Goal: Check status: Check status

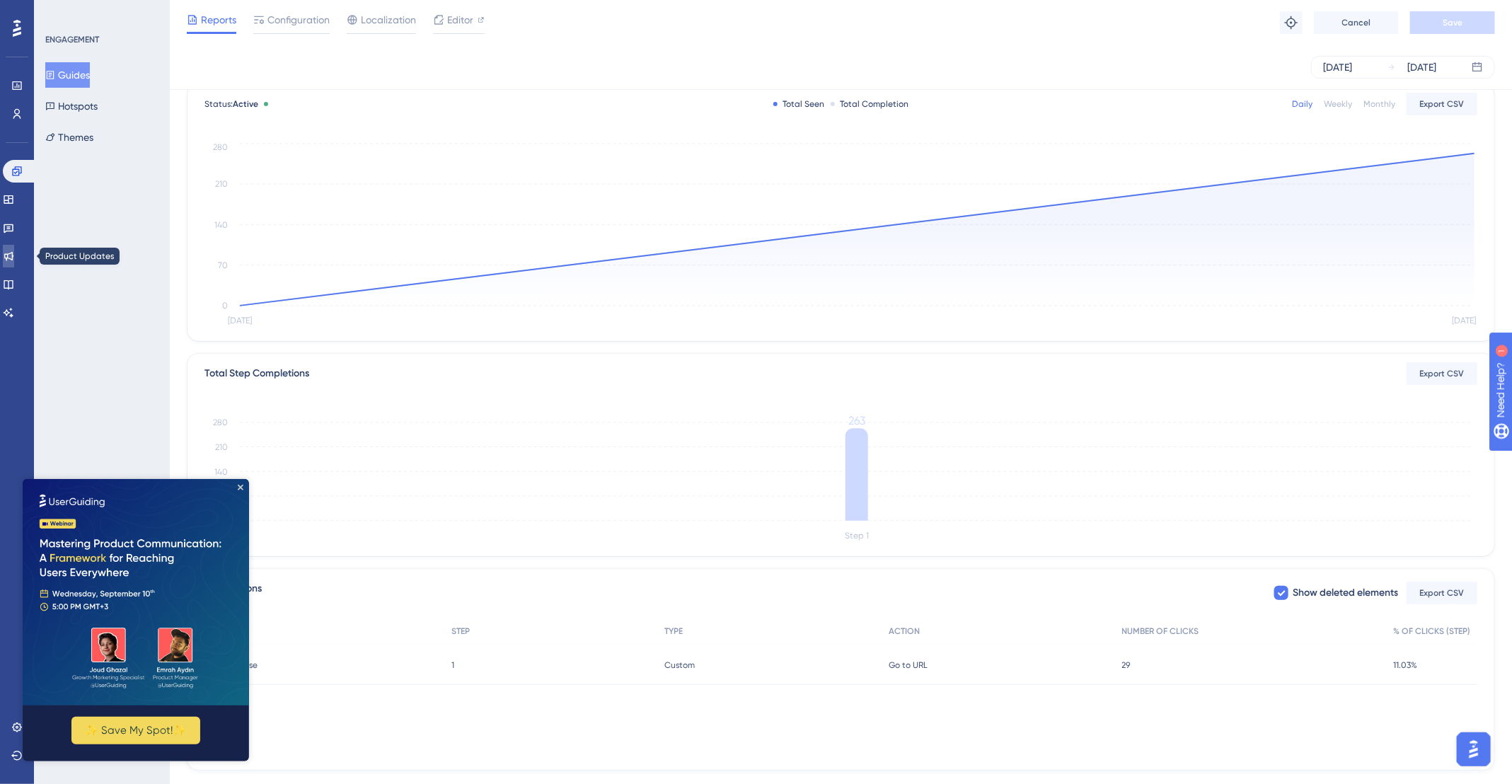
click at [14, 262] on link at bounding box center [9, 256] width 11 height 23
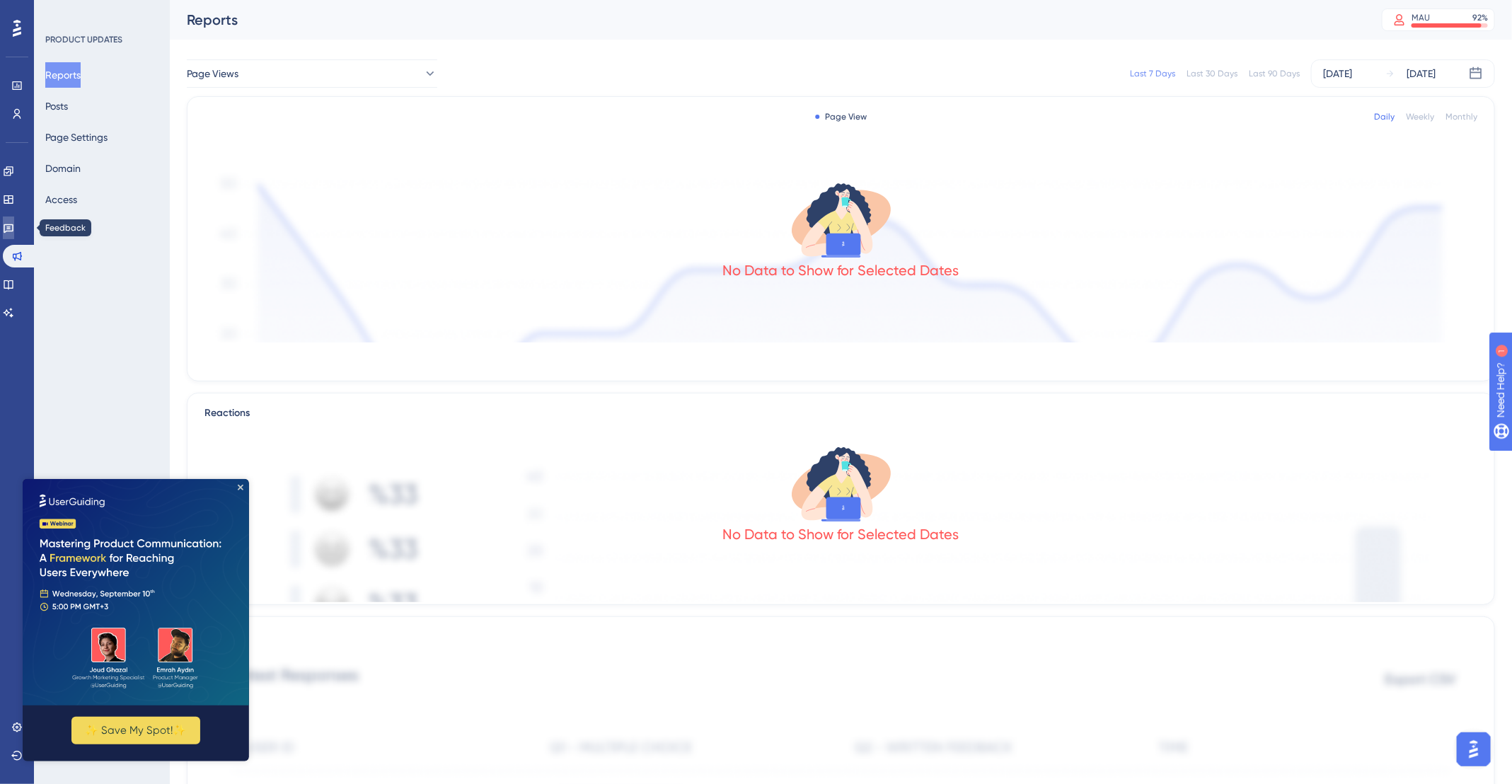
click at [7, 225] on link at bounding box center [9, 228] width 11 height 23
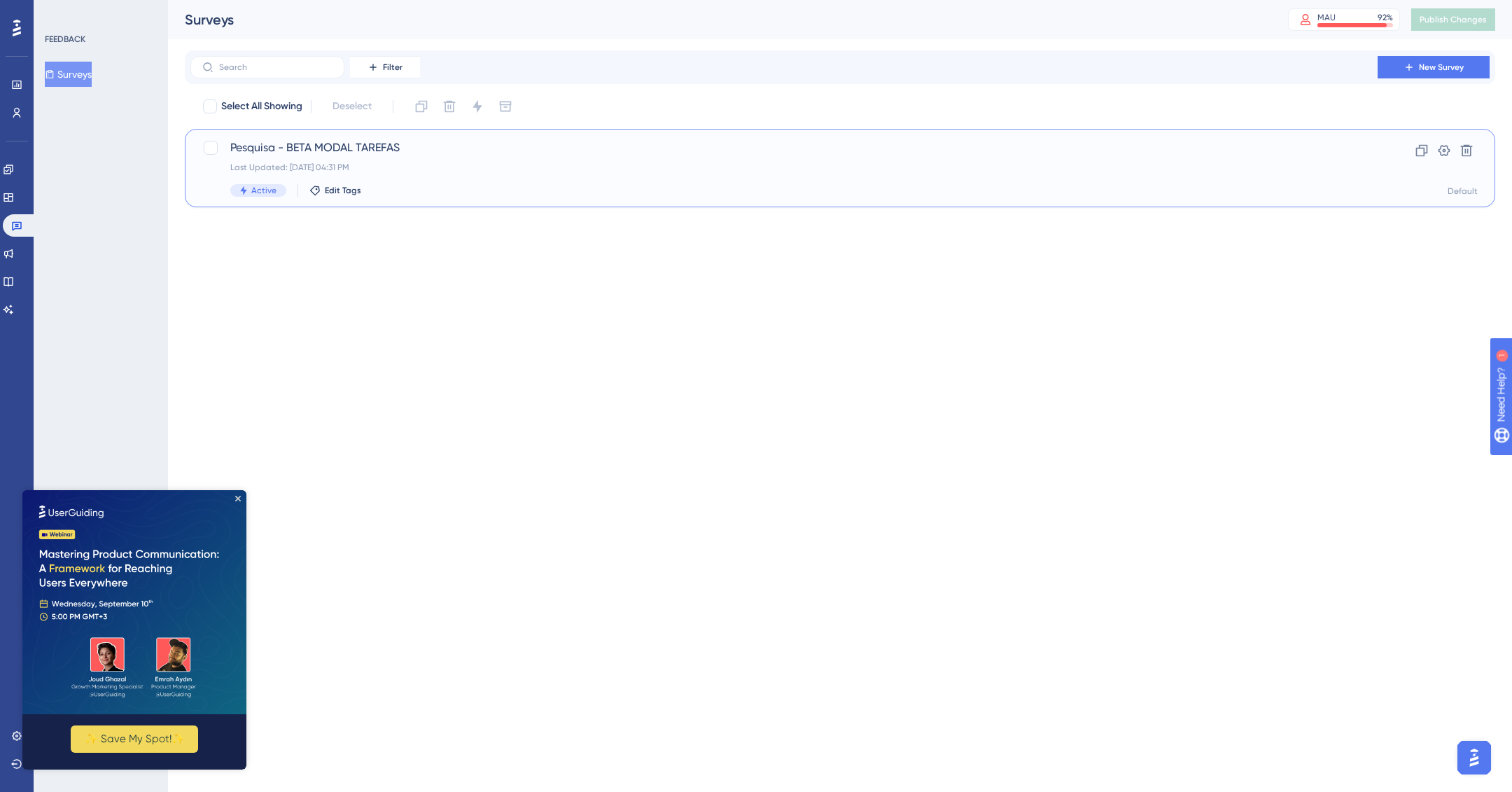
click at [413, 164] on div "Last Updated: [DATE] 04:31 PM" at bounding box center [784, 167] width 1107 height 11
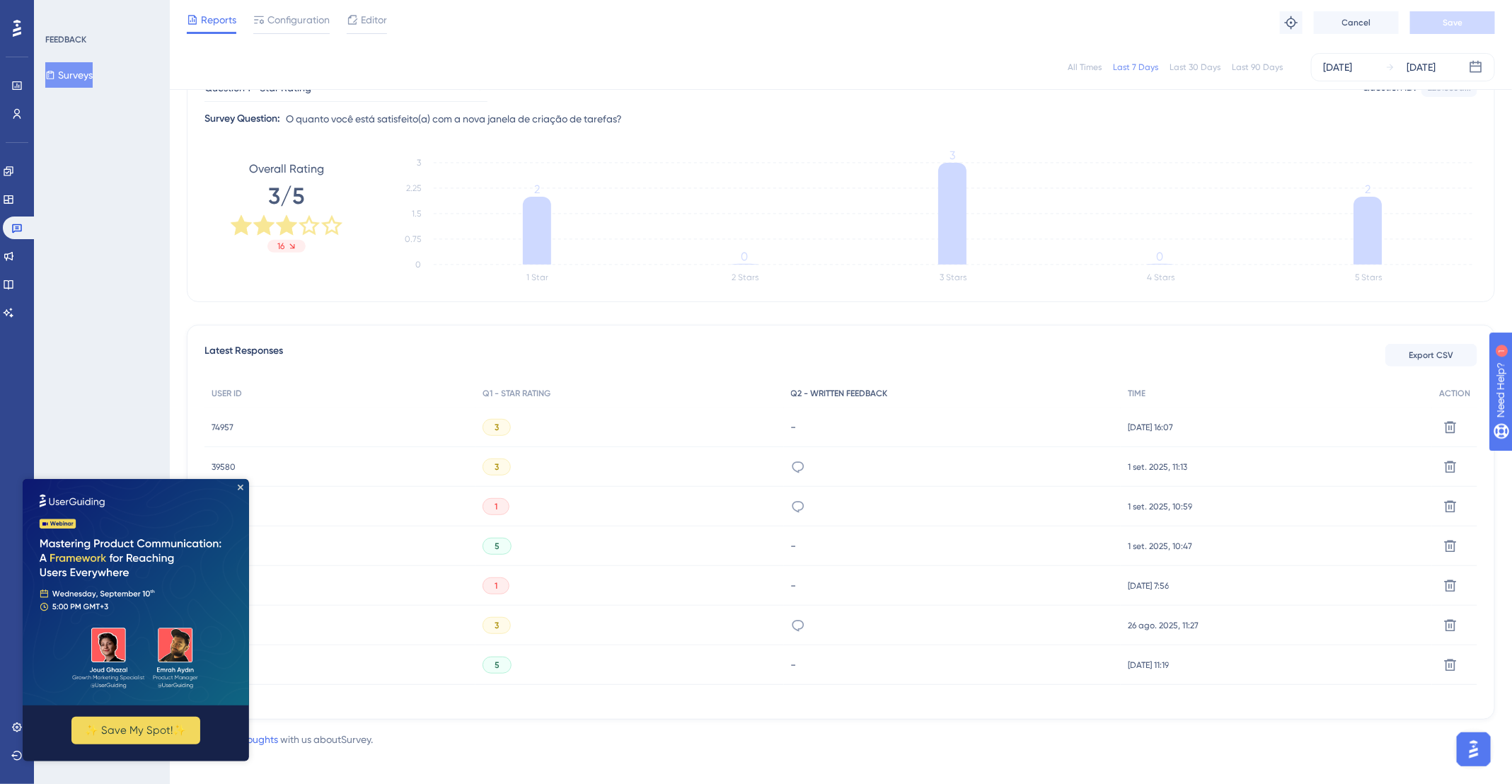
scroll to position [173, 0]
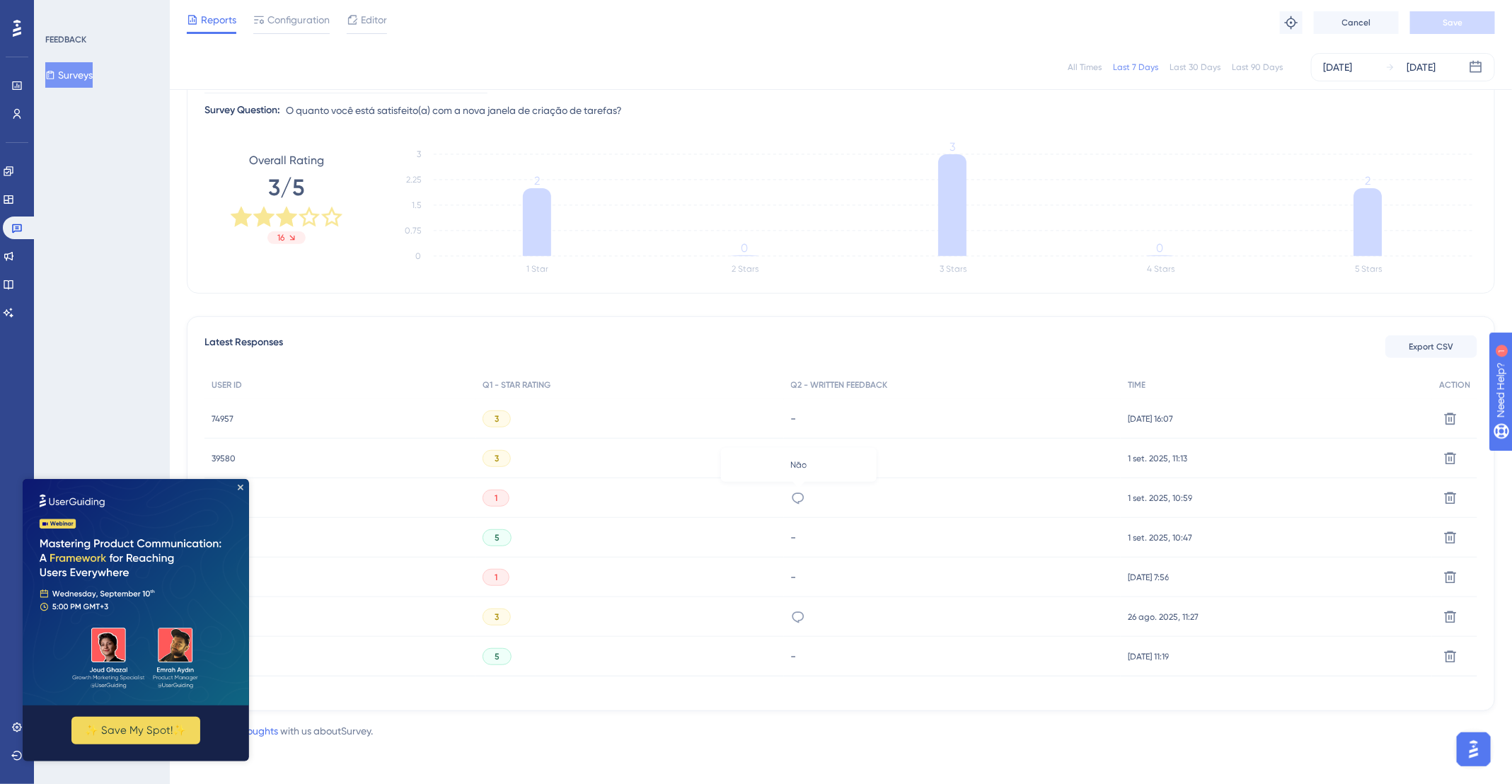
click at [798, 499] on icon at bounding box center [798, 498] width 14 height 14
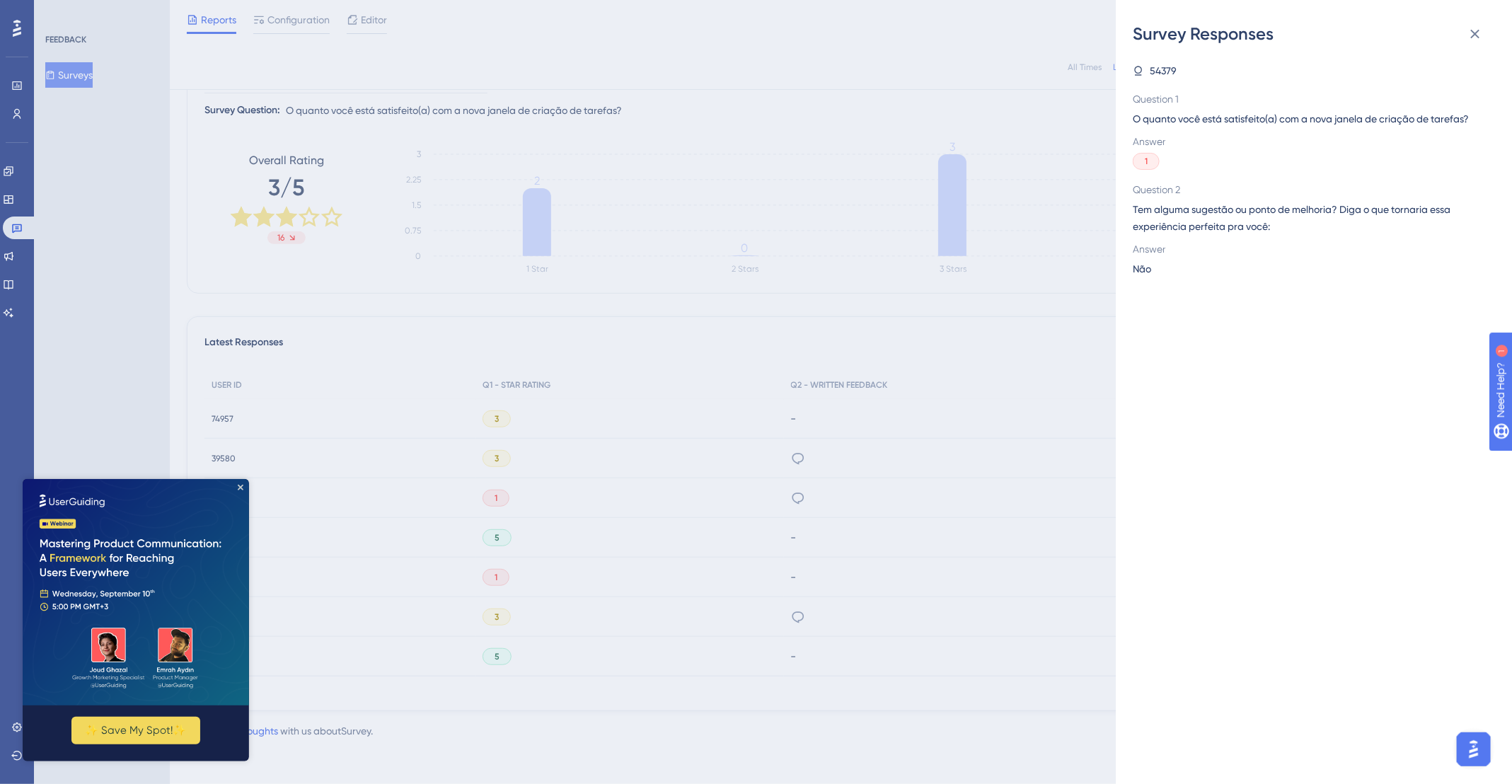
click at [868, 497] on div "Survey Responses 54379 Question 1 O quanto você está satisfeito(a) com a nova j…" at bounding box center [756, 392] width 1512 height 784
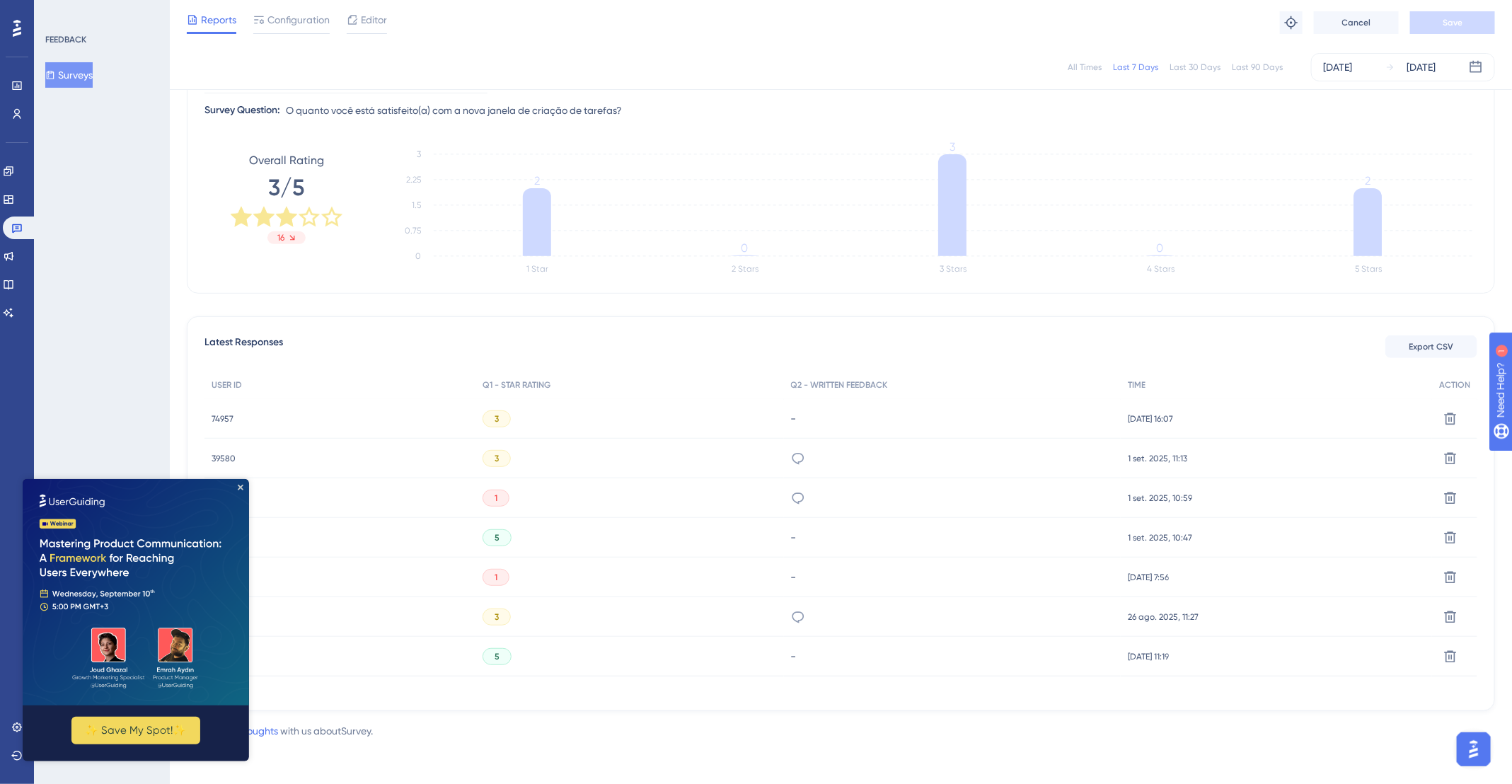
click at [243, 488] on img at bounding box center [135, 591] width 226 height 226
click at [242, 487] on icon "Close Preview" at bounding box center [240, 486] width 6 height 6
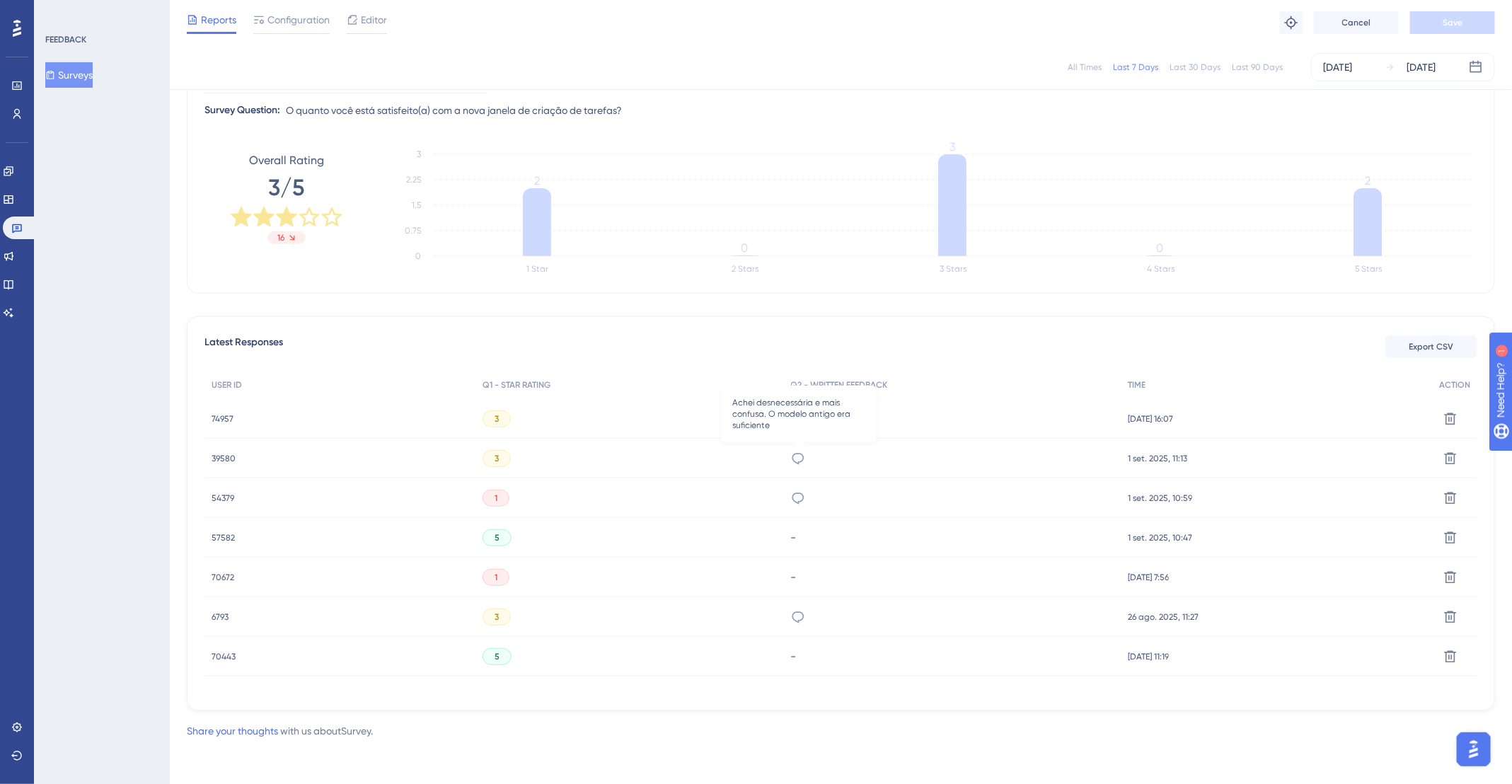
click at [799, 453] on icon at bounding box center [798, 459] width 14 height 14
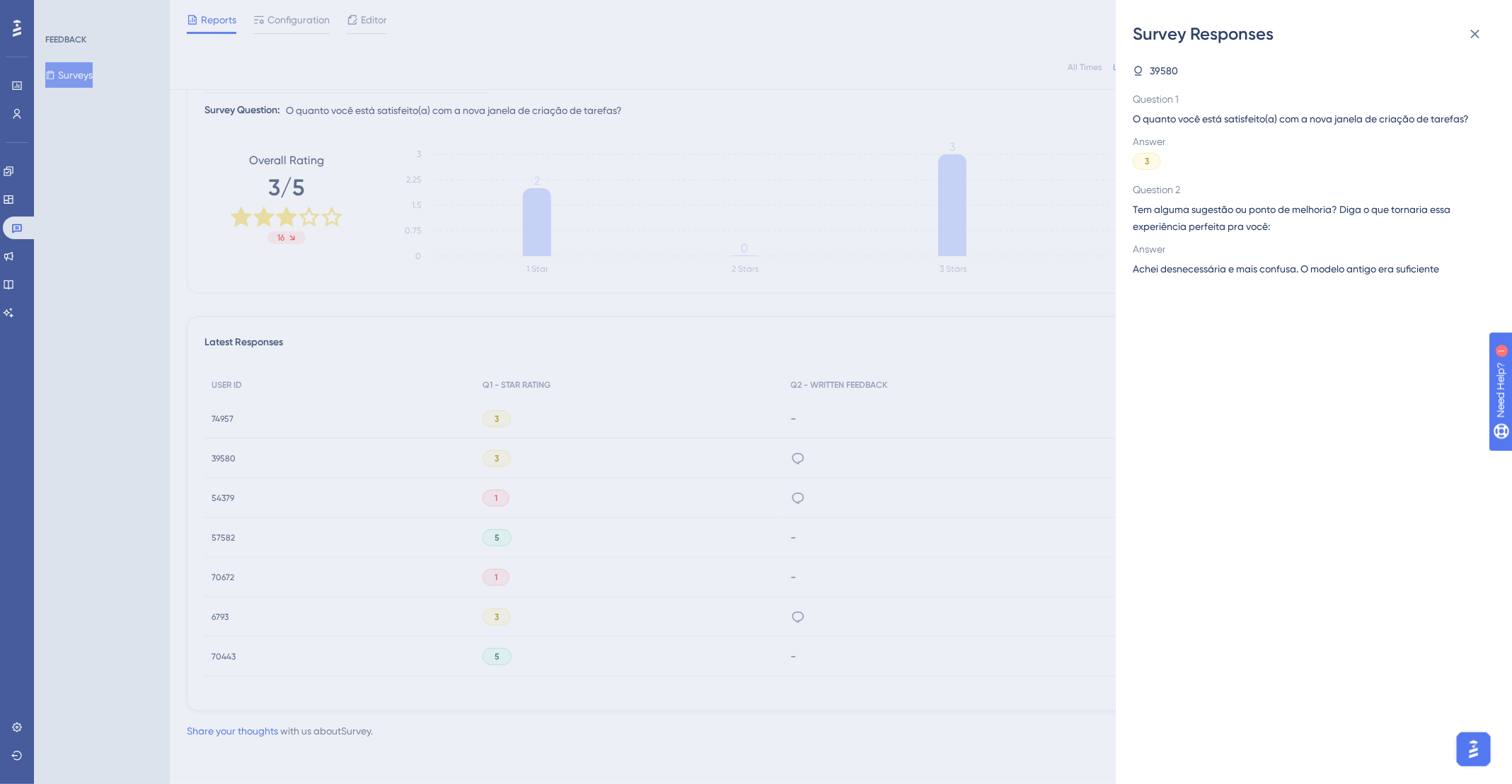
click at [1159, 68] on span "39580" at bounding box center [1163, 70] width 28 height 17
drag, startPoint x: 306, startPoint y: 468, endPoint x: 263, endPoint y: 464, distance: 43.2
click at [301, 466] on div "Survey Responses 39580 Question 1 O quanto você está satisfeito(a) com a nova j…" at bounding box center [756, 392] width 1512 height 784
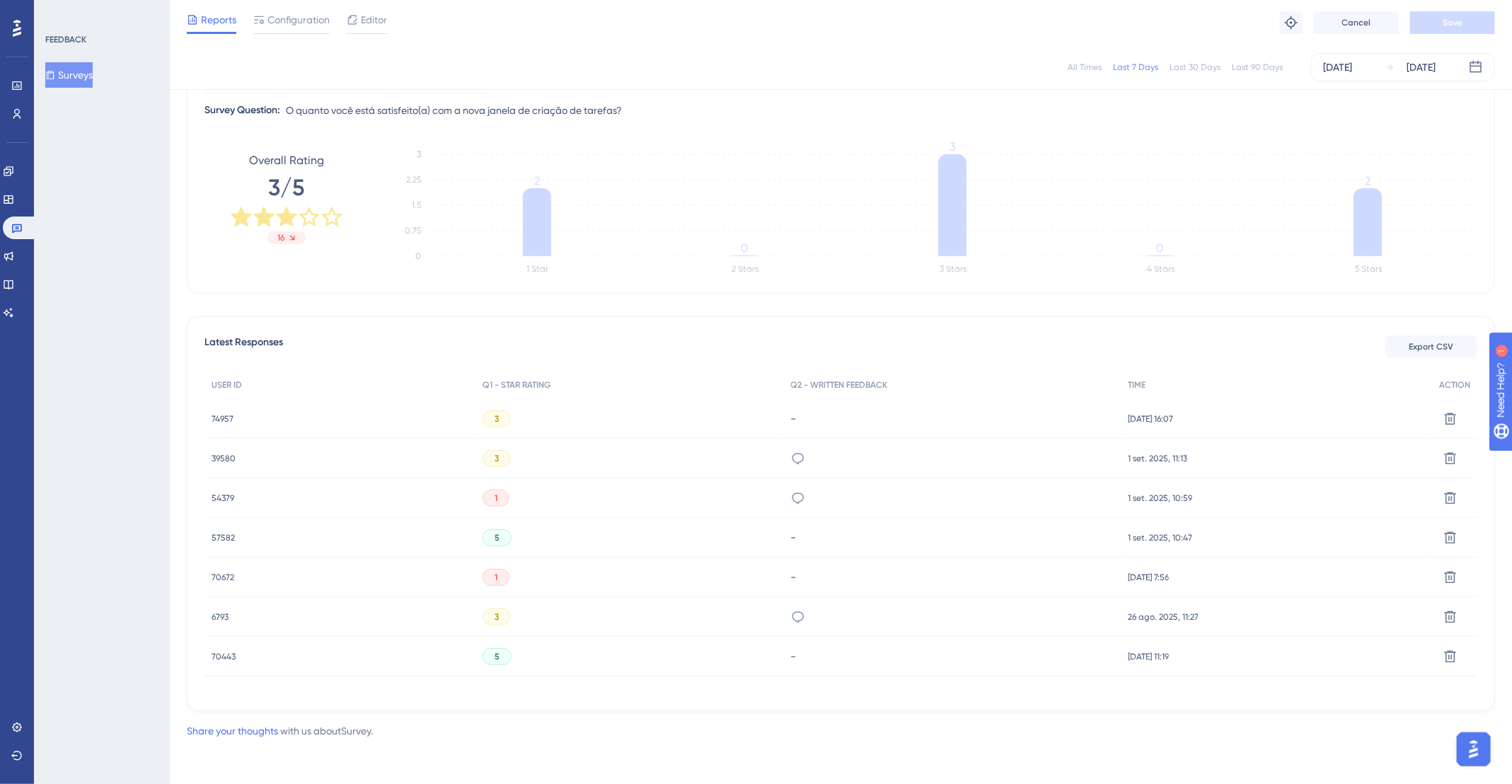
click at [220, 460] on span "39580" at bounding box center [224, 458] width 24 height 11
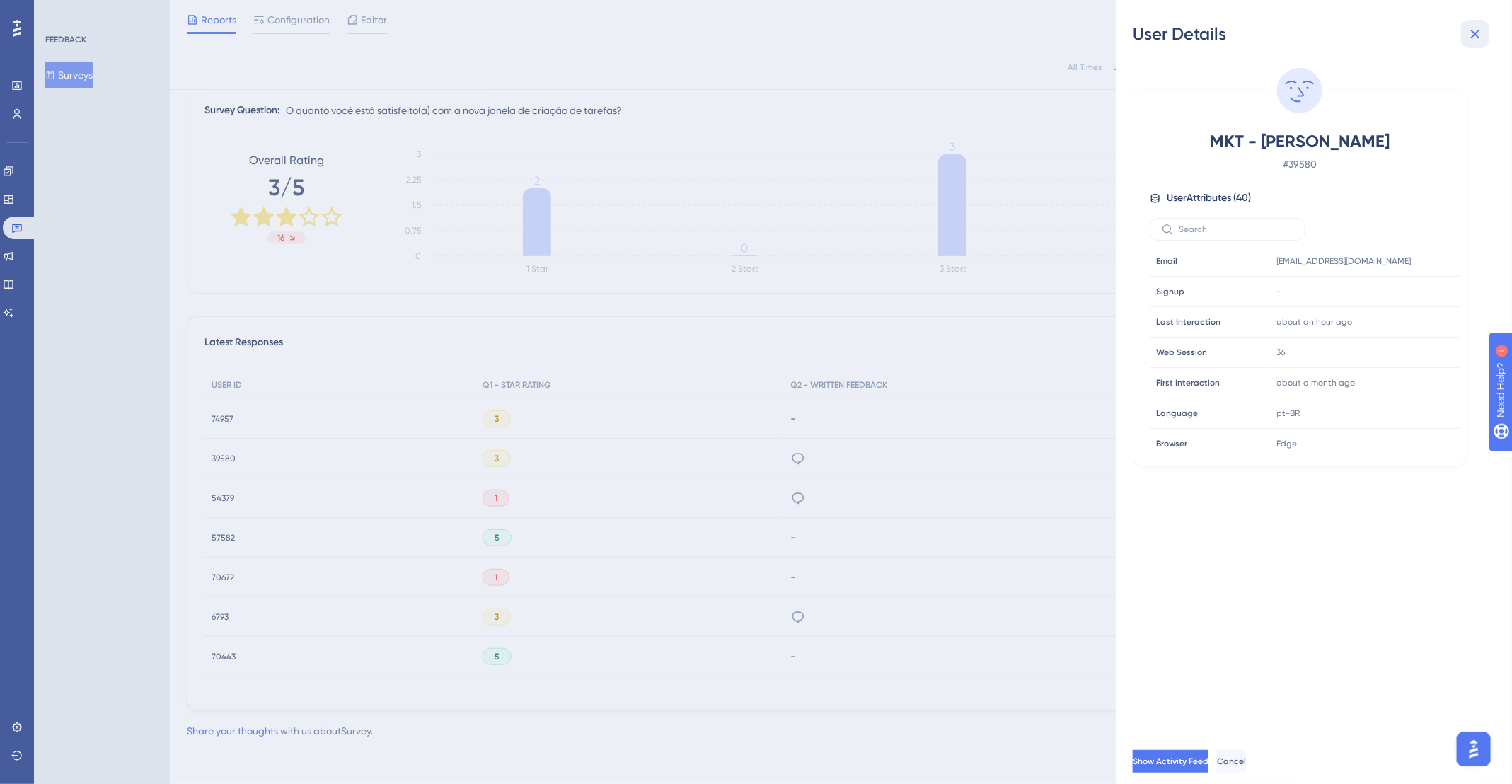
click at [1467, 35] on icon at bounding box center [1475, 34] width 17 height 17
